Goal: Navigation & Orientation: Understand site structure

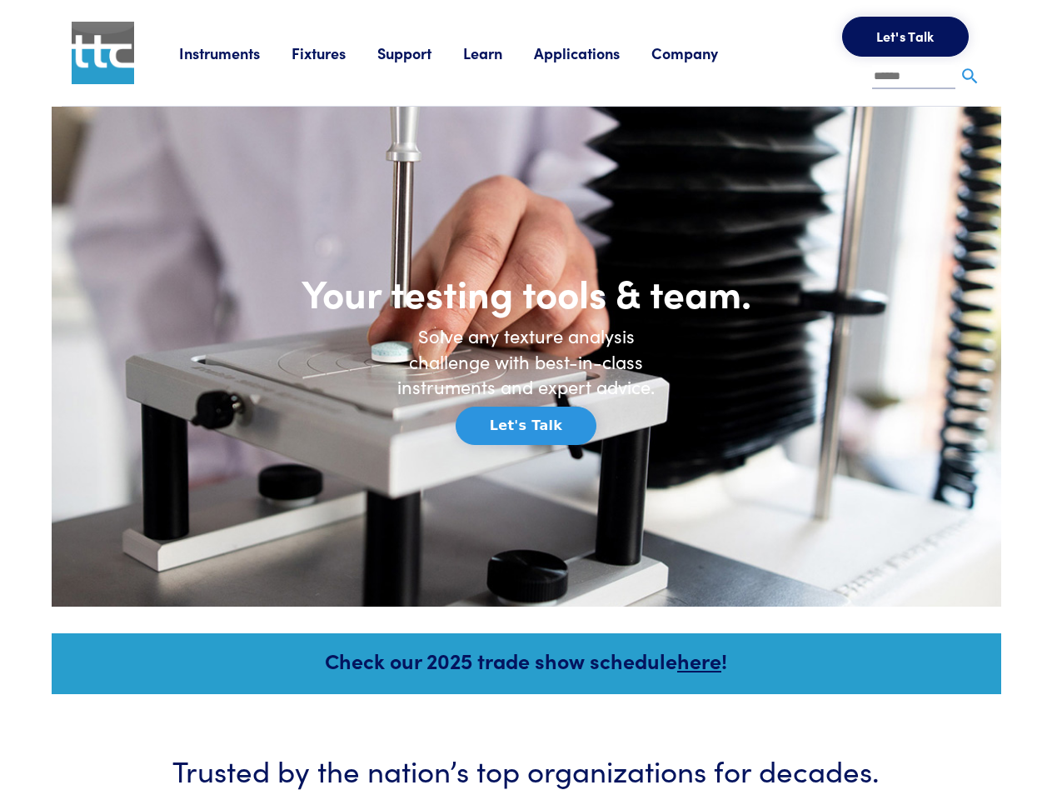
click at [526, 400] on h6 "Solve any texture analysis challenge with best-in-class instruments and expert …" at bounding box center [526, 361] width 283 height 77
click at [236, 52] on link "Instruments" at bounding box center [235, 52] width 112 height 21
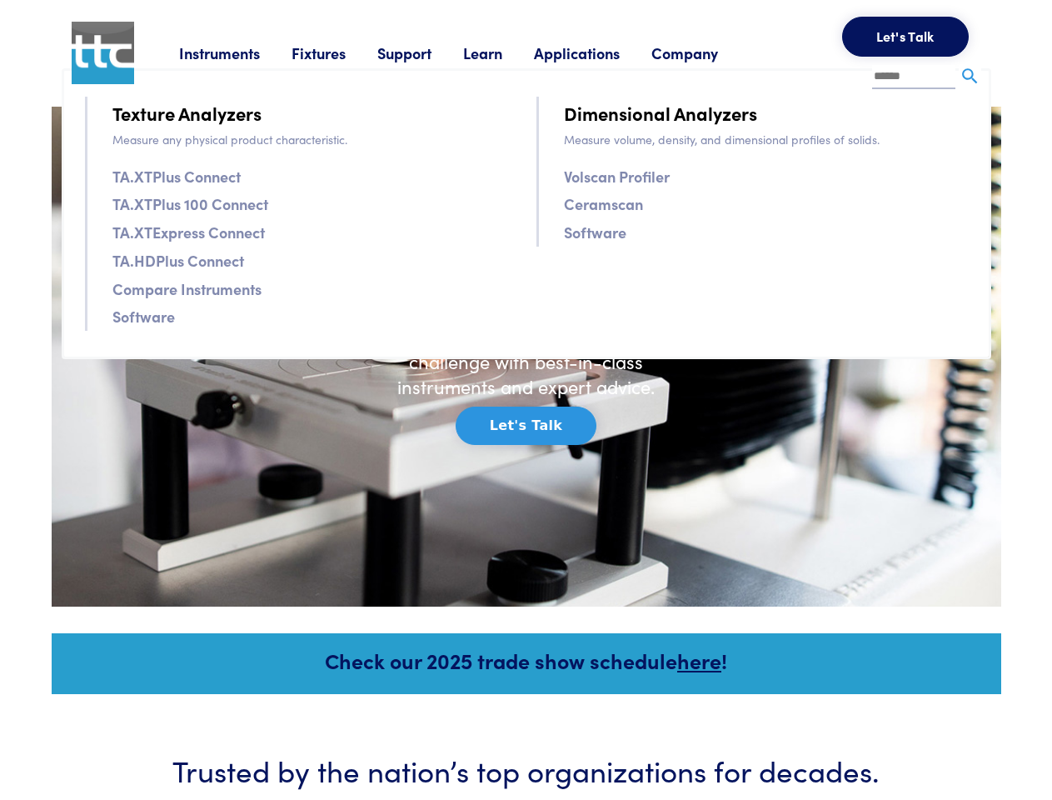
click at [336, 52] on link "Fixtures" at bounding box center [335, 52] width 86 height 21
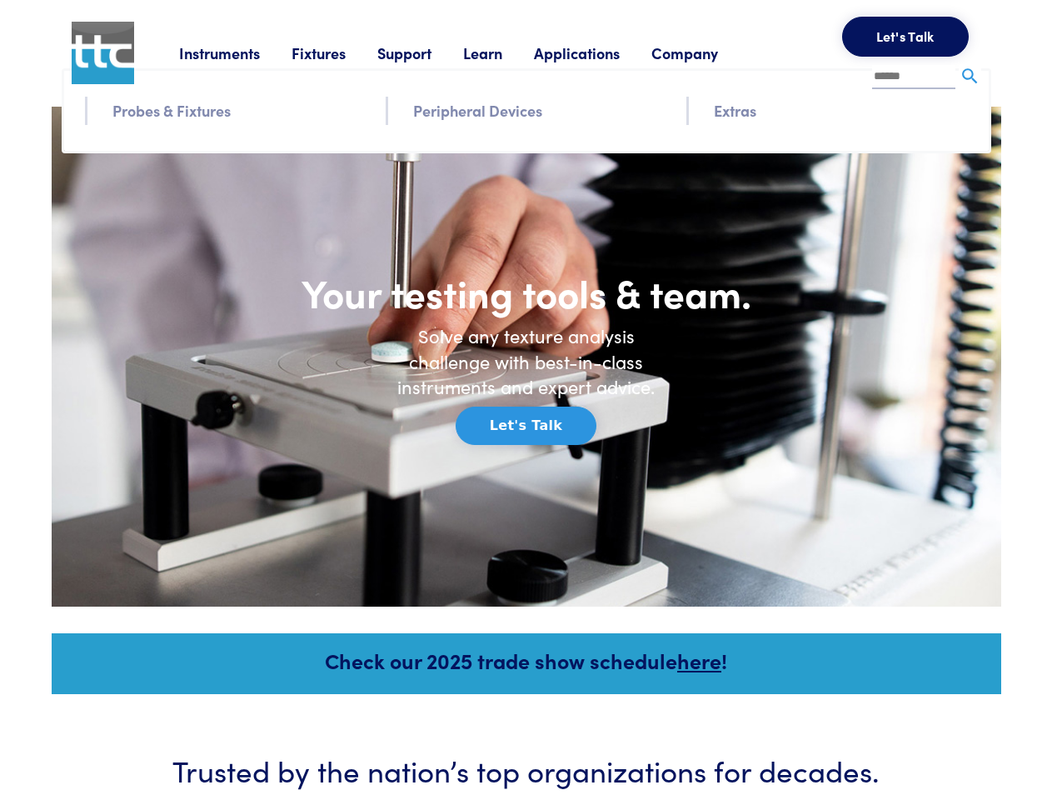
click at [423, 52] on link "Support" at bounding box center [420, 52] width 86 height 21
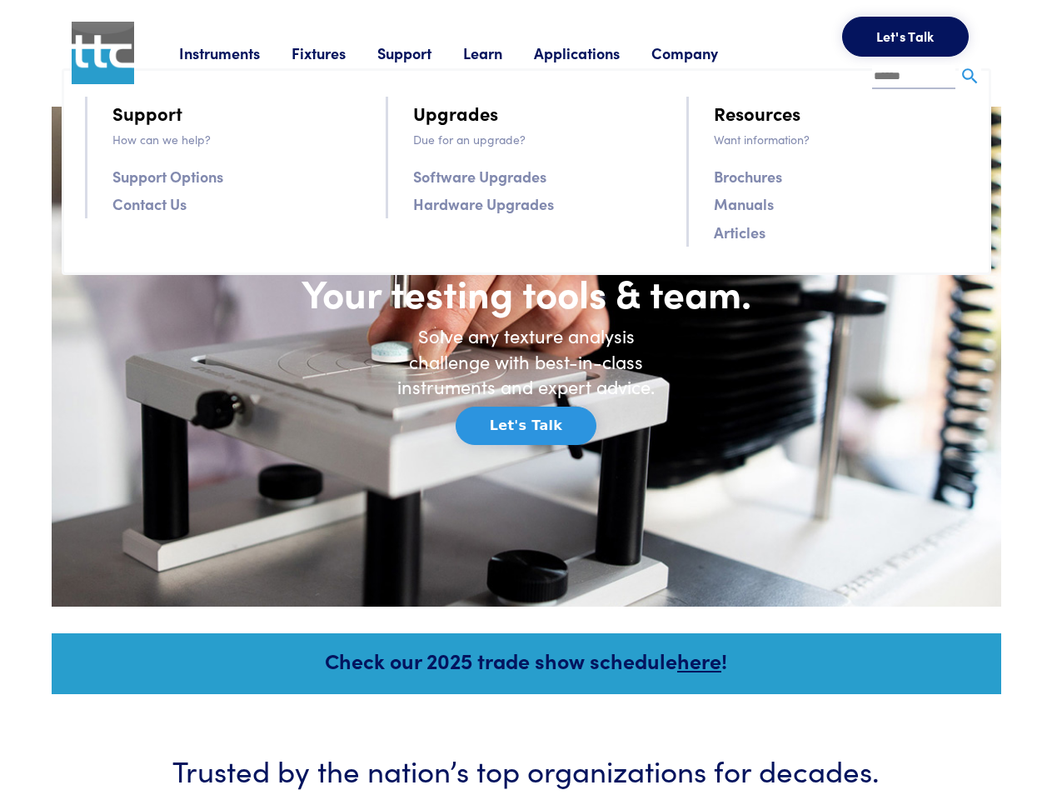
click at [503, 52] on link "Learn" at bounding box center [498, 52] width 71 height 21
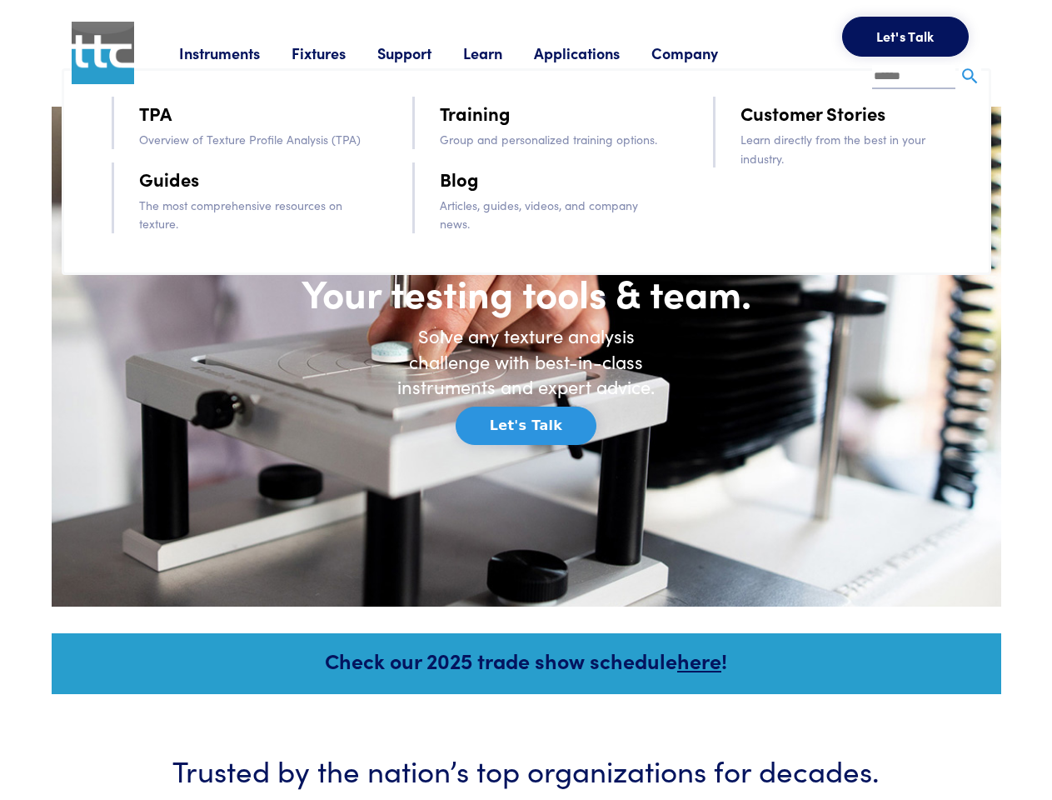
click at [599, 52] on link "Applications" at bounding box center [592, 52] width 117 height 21
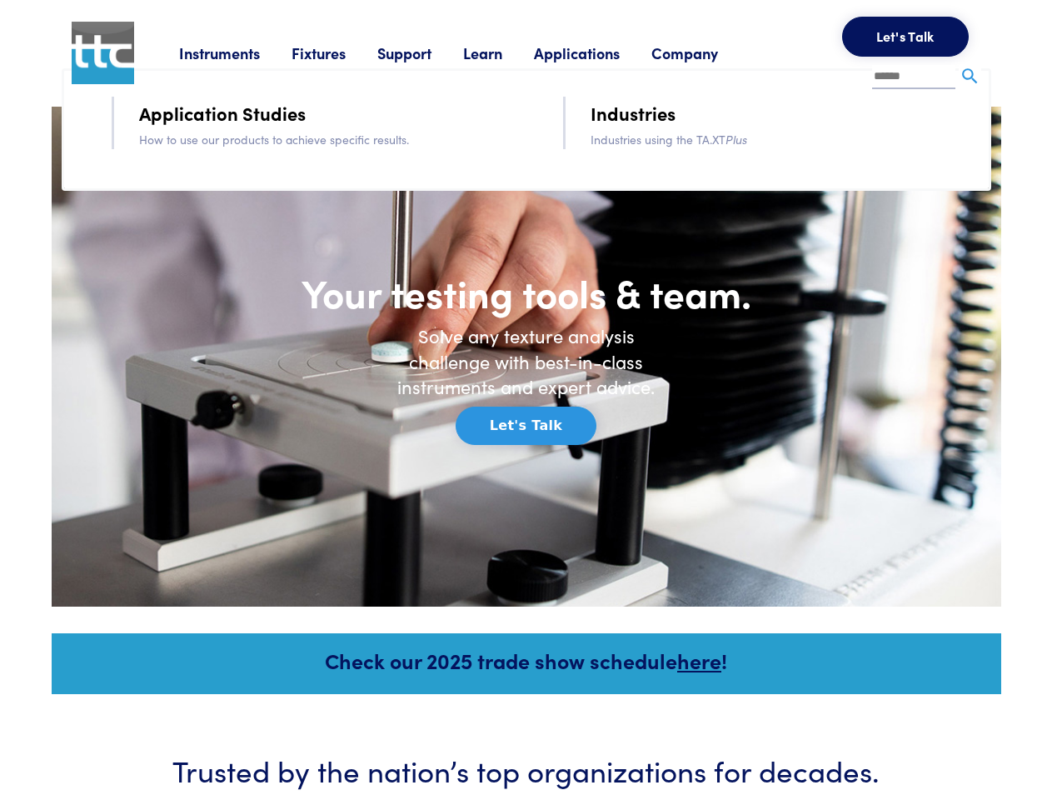
click at [706, 52] on link "Company" at bounding box center [700, 52] width 98 height 21
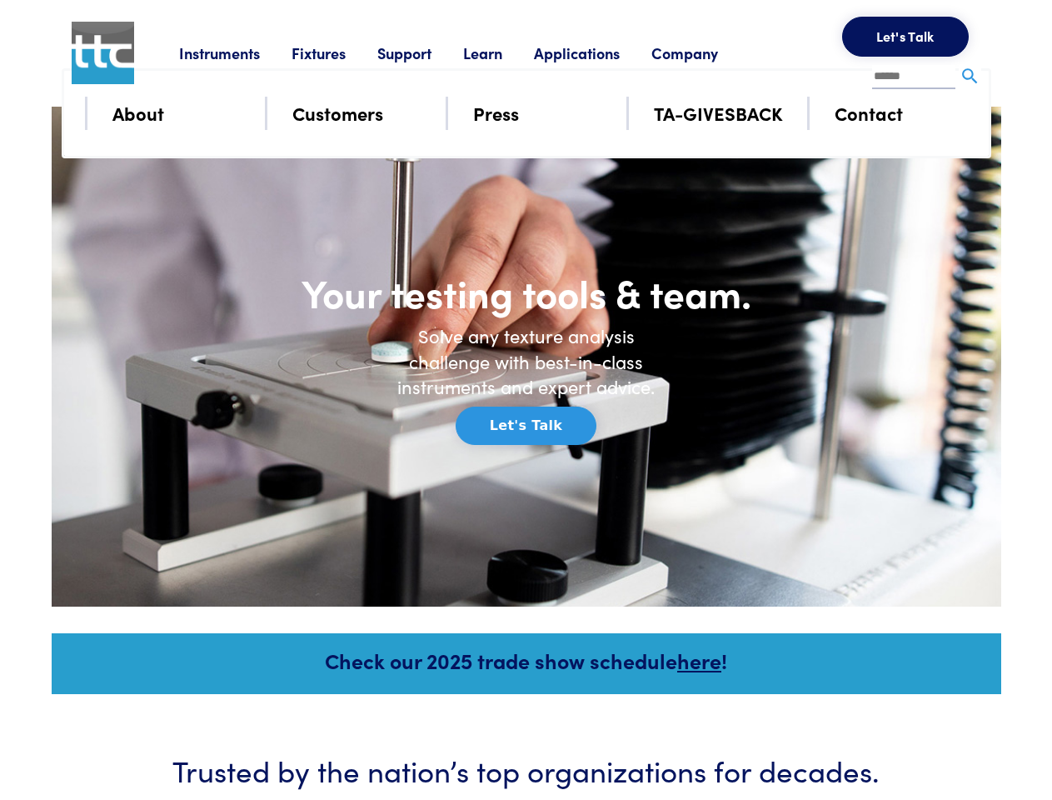
click at [905, 37] on button "Let's Talk" at bounding box center [905, 37] width 127 height 40
